Goal: Entertainment & Leisure: Consume media (video, audio)

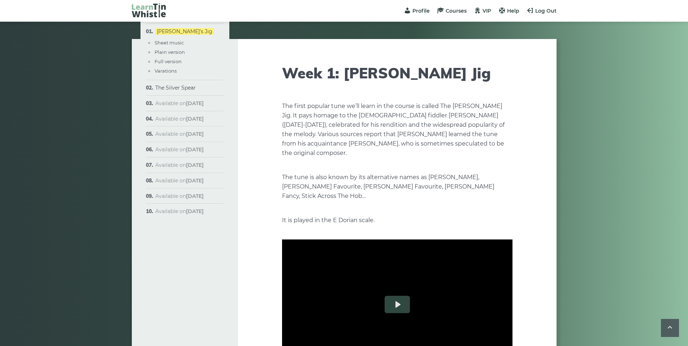
scroll to position [994, 0]
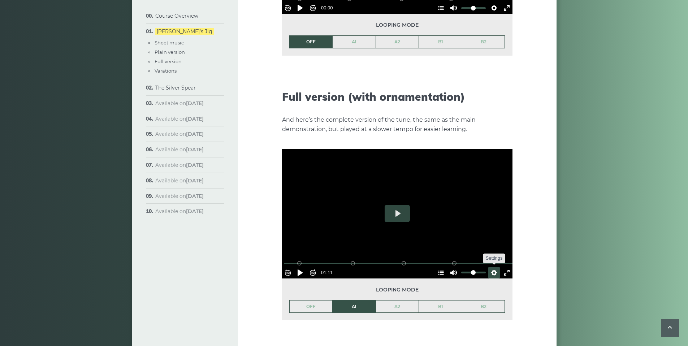
click at [490, 267] on button "Settings" at bounding box center [494, 273] width 12 height 12
click at [483, 251] on span "Speed Normal" at bounding box center [470, 255] width 36 height 8
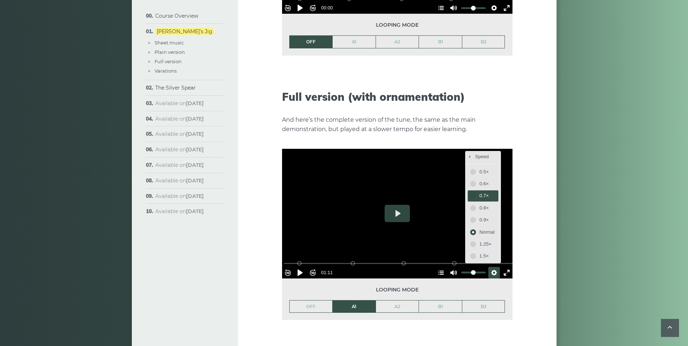
click at [479, 192] on span "0.7×" at bounding box center [486, 196] width 15 height 8
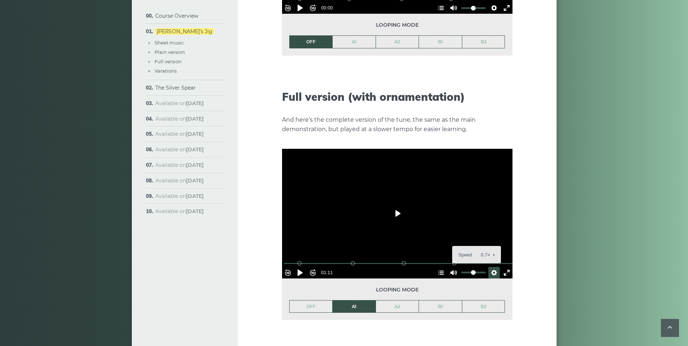
click at [398, 205] on button "Play" at bounding box center [396, 213] width 25 height 17
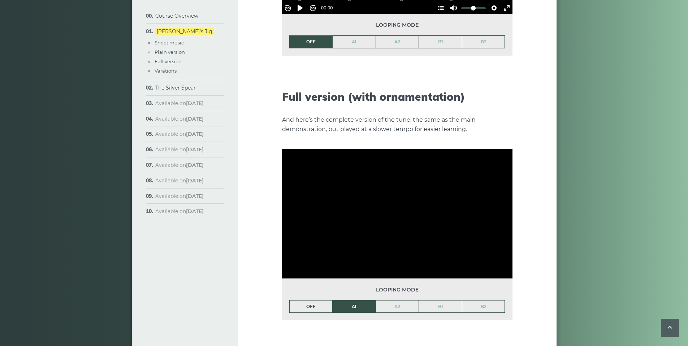
click at [312, 300] on link "OFF" at bounding box center [310, 306] width 43 height 12
click at [350, 300] on link "A1" at bounding box center [353, 306] width 43 height 12
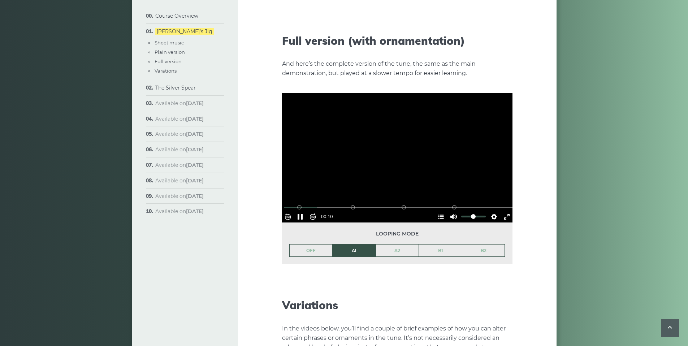
scroll to position [1051, 0]
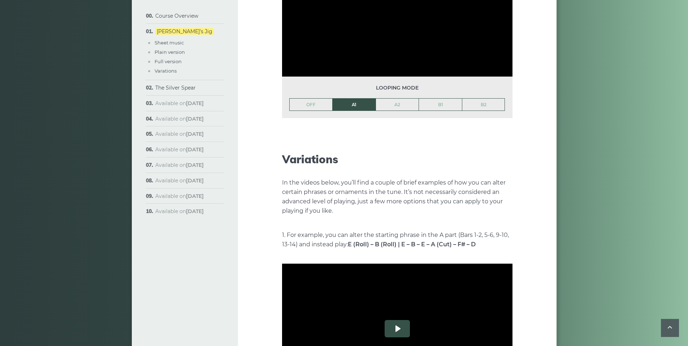
type input "*****"
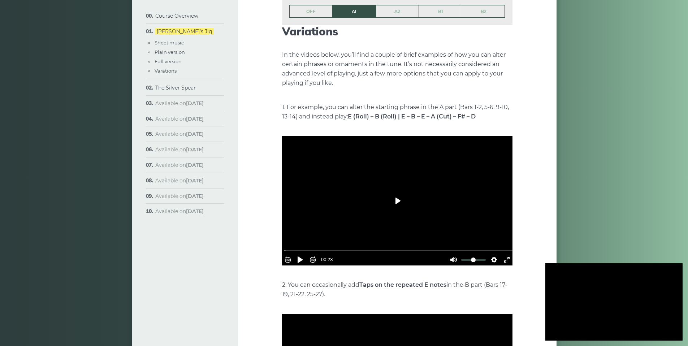
click at [397, 192] on button "Play" at bounding box center [396, 200] width 25 height 17
click at [303, 254] on button "Pause Play" at bounding box center [300, 260] width 12 height 12
type input "*****"
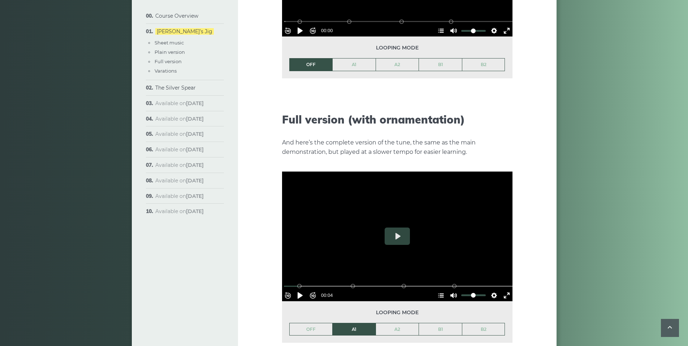
scroll to position [1037, 0]
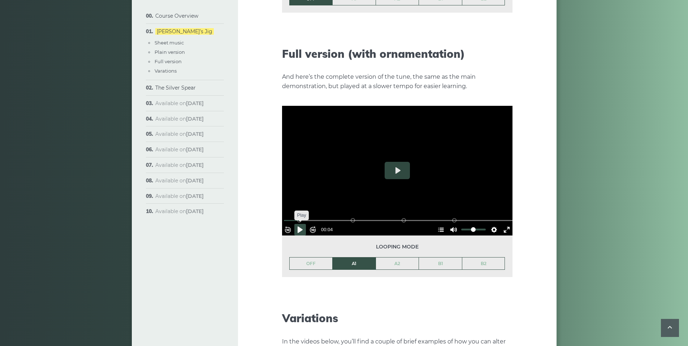
click at [302, 224] on button "Pause Play" at bounding box center [300, 230] width 12 height 12
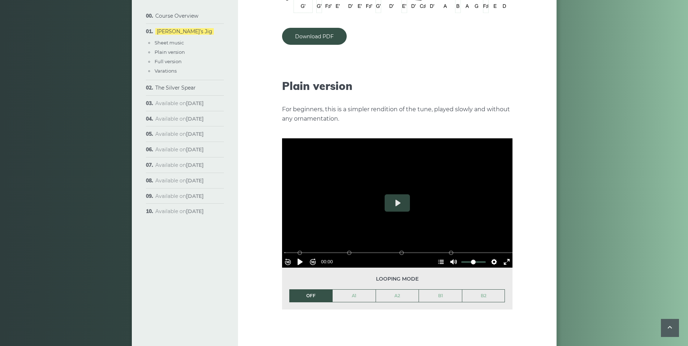
scroll to position [765, 0]
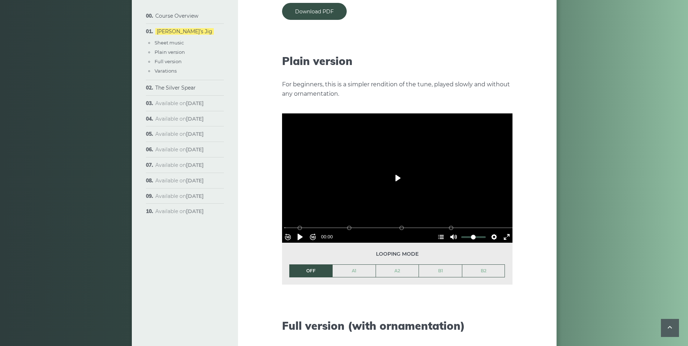
click at [395, 169] on button "Play" at bounding box center [396, 177] width 25 height 17
type input "*****"
click at [411, 187] on div at bounding box center [397, 178] width 230 height 130
click at [489, 231] on button "Settings" at bounding box center [494, 237] width 12 height 12
click at [480, 215] on span "Speed Normal" at bounding box center [470, 219] width 36 height 8
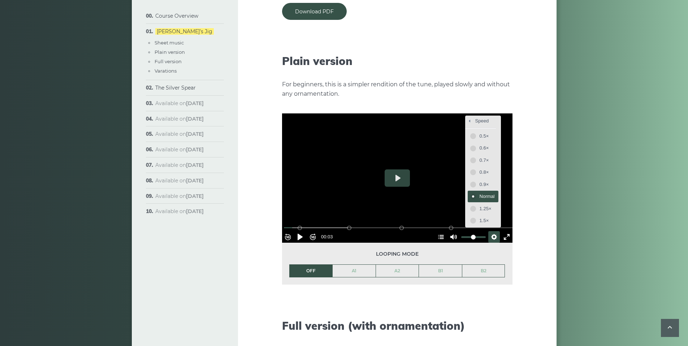
click at [479, 192] on span "Normal" at bounding box center [486, 196] width 15 height 8
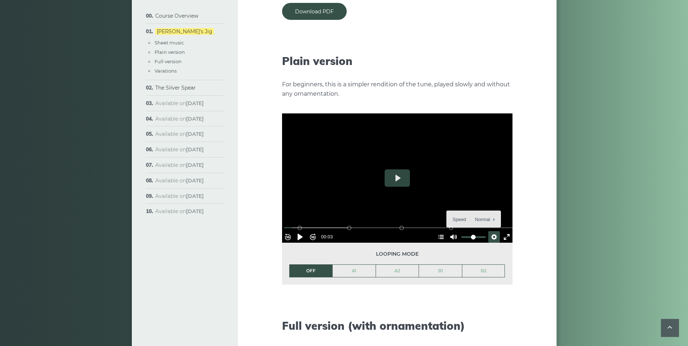
click at [276, 237] on div "Week 1: [PERSON_NAME] Jig The first popular tune we’ll learn in the course is c…" at bounding box center [397, 237] width 318 height 1926
click at [302, 264] on li "OFF" at bounding box center [310, 270] width 43 height 13
click at [395, 169] on button "Play" at bounding box center [396, 177] width 25 height 17
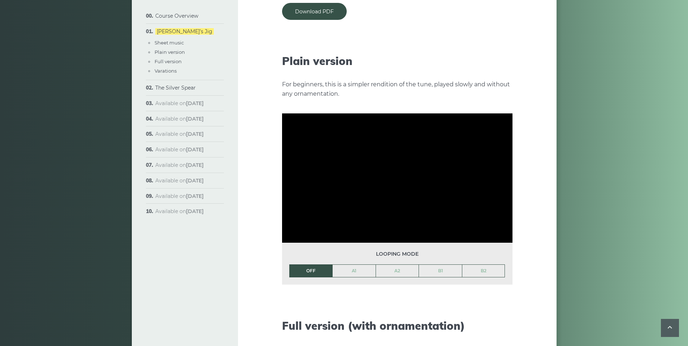
click at [310, 264] on li "OFF" at bounding box center [310, 270] width 43 height 13
click at [304, 231] on button "Pause Play" at bounding box center [300, 237] width 12 height 12
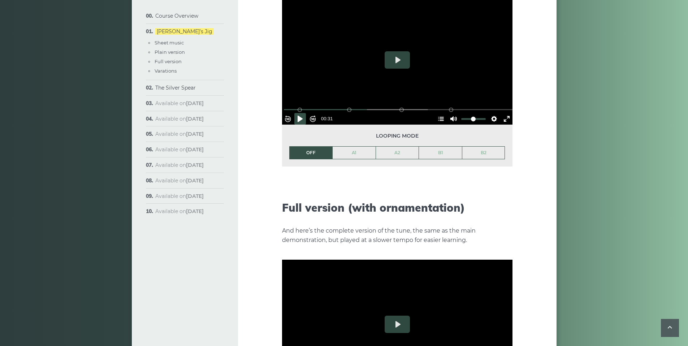
scroll to position [882, 0]
click at [291, 106] on input "Seek" at bounding box center [399, 109] width 230 height 7
click at [304, 113] on button "Pause Play" at bounding box center [300, 119] width 12 height 12
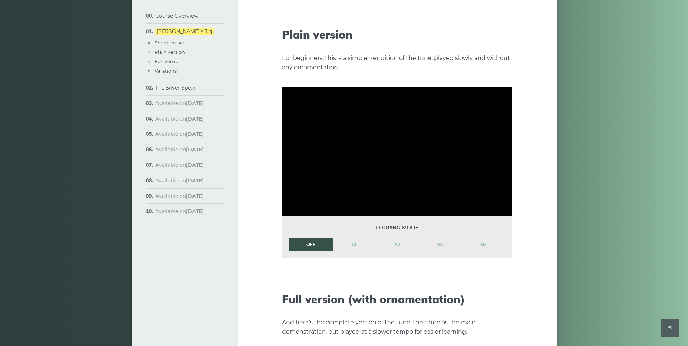
scroll to position [791, 0]
click at [310, 237] on li "OFF" at bounding box center [310, 243] width 43 height 13
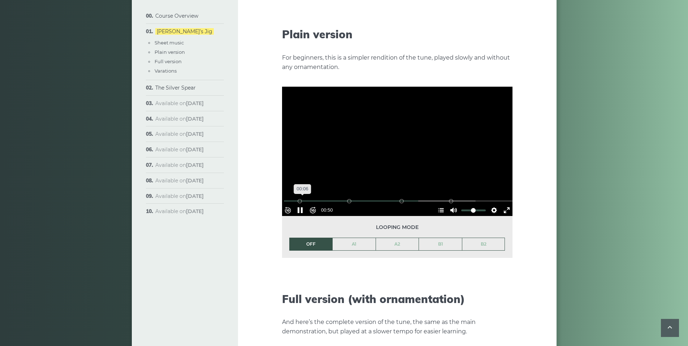
click at [305, 185] on div "Rewind 10s Pause Play Forward 10s % buffered 00:06 B2 (Bars 25-32) B1 (Bars 17-…" at bounding box center [397, 200] width 230 height 31
click at [401, 198] on div "B1 (Bars 17-24)" at bounding box center [401, 201] width 6 height 6
click at [395, 197] on input "Seek" at bounding box center [399, 200] width 230 height 7
click at [311, 237] on li "OFF" at bounding box center [310, 243] width 43 height 13
click at [305, 204] on button "Pause Play" at bounding box center [300, 210] width 12 height 12
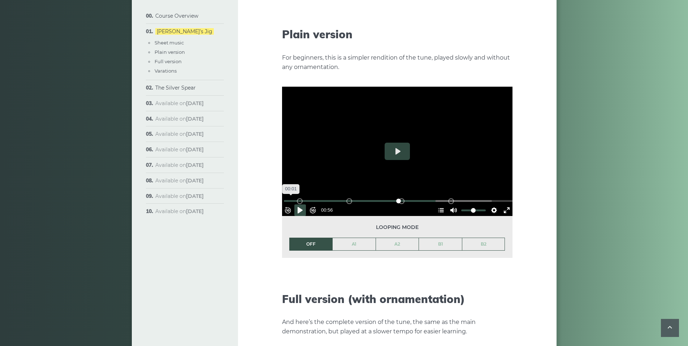
drag, startPoint x: 303, startPoint y: 188, endPoint x: 288, endPoint y: 187, distance: 15.2
click at [288, 197] on div "% buffered 00:01 B2 (Bars 25-32) B1 (Bars 17-24) A2 (Bars 9-16) A1 (Bars 1-8)" at bounding box center [398, 200] width 230 height 7
click at [291, 197] on input "Seek" at bounding box center [399, 200] width 230 height 7
click at [396, 143] on button "Play" at bounding box center [396, 151] width 25 height 17
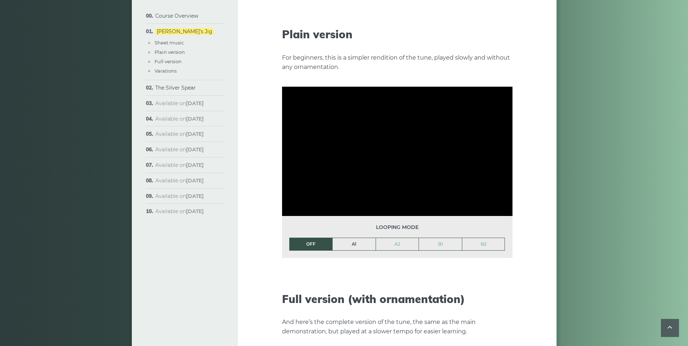
click at [352, 238] on link "A1" at bounding box center [353, 244] width 43 height 12
click at [389, 238] on link "A2" at bounding box center [397, 244] width 43 height 12
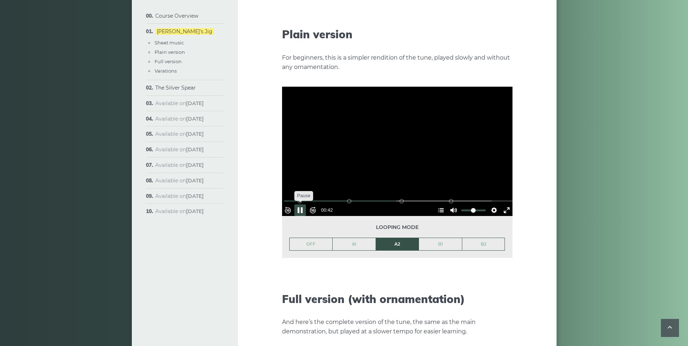
click at [303, 204] on button "Pause Play" at bounding box center [300, 210] width 12 height 12
type input "*****"
